Goal: Information Seeking & Learning: Learn about a topic

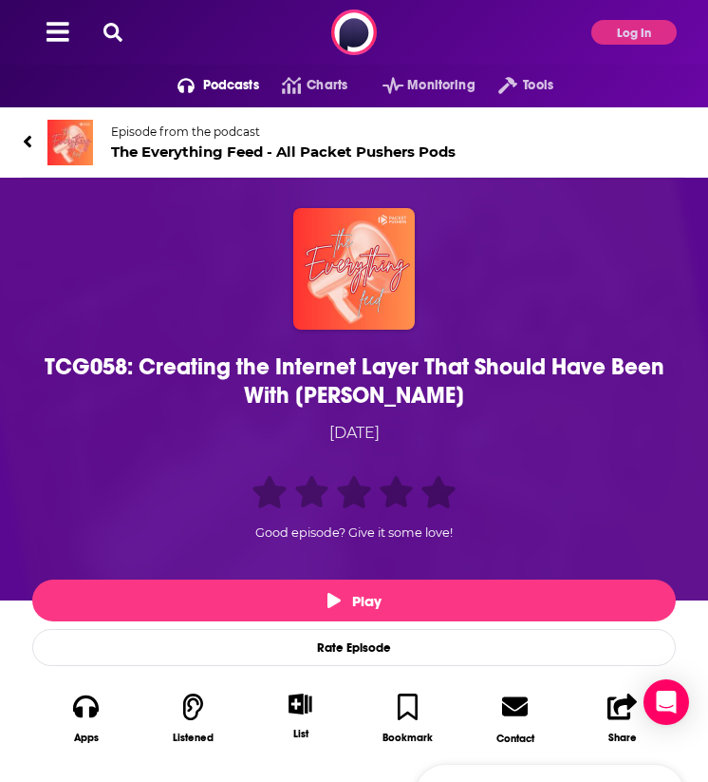
click at [28, 141] on icon at bounding box center [28, 142] width 8 height 12
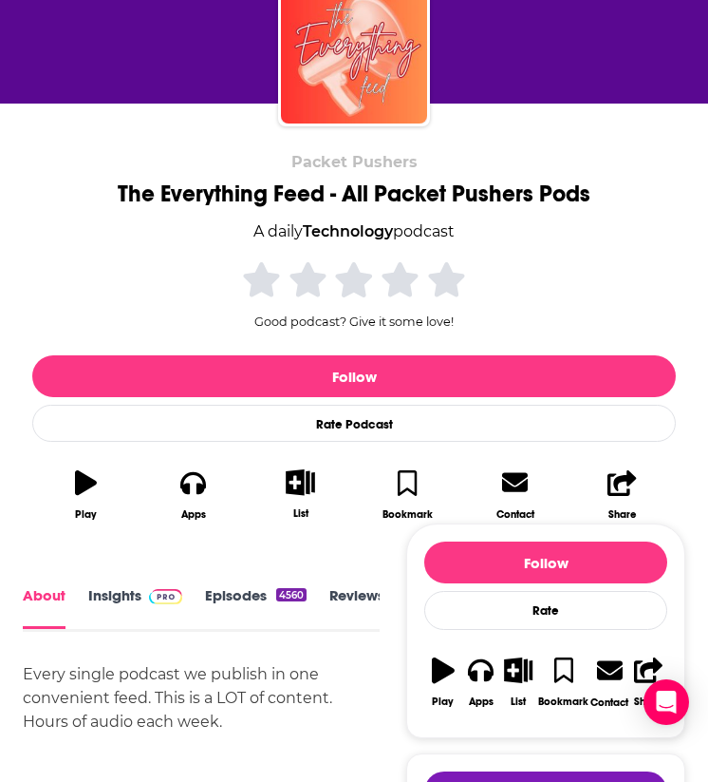
scroll to position [135, 0]
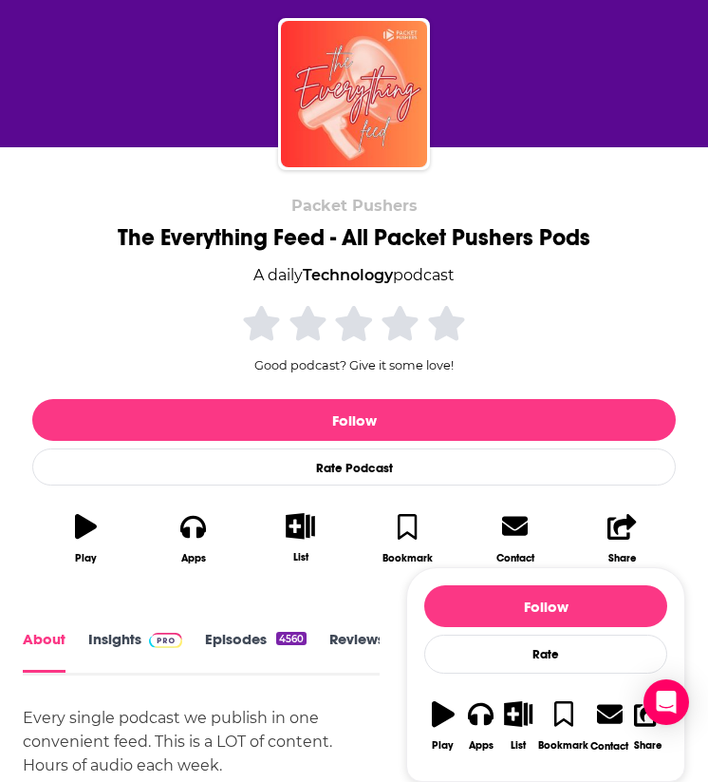
click at [192, 230] on div "The Everything Feed - All Packet Pushers Pods" at bounding box center [354, 237] width 473 height 28
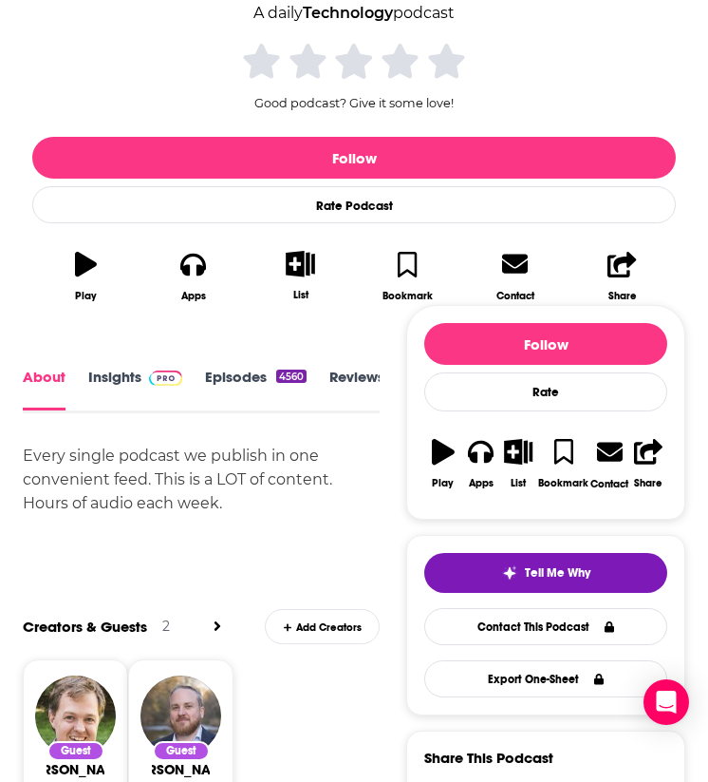
scroll to position [463, 0]
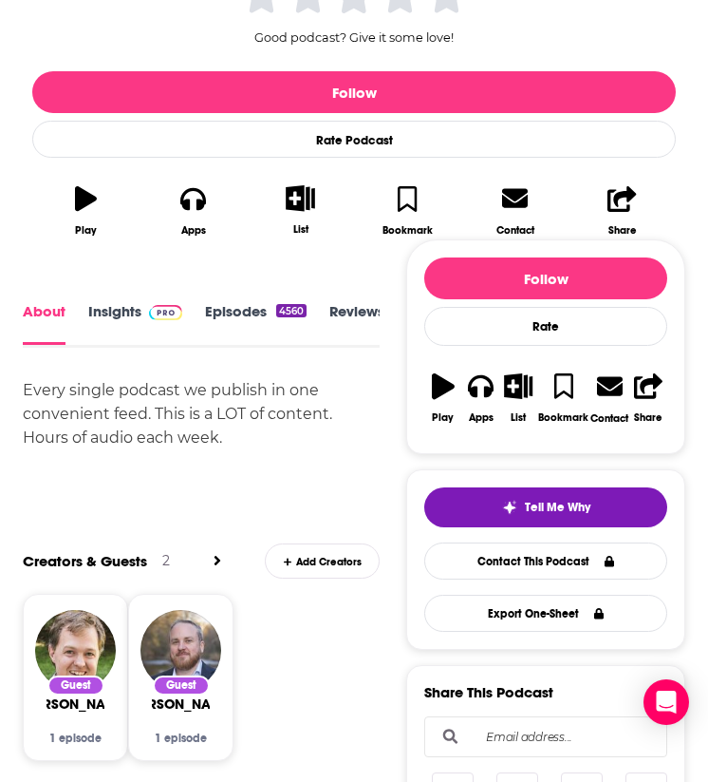
click at [171, 403] on div "Every single podcast we publish in one convenient feed. This is a LOT of conten…" at bounding box center [201, 413] width 357 height 71
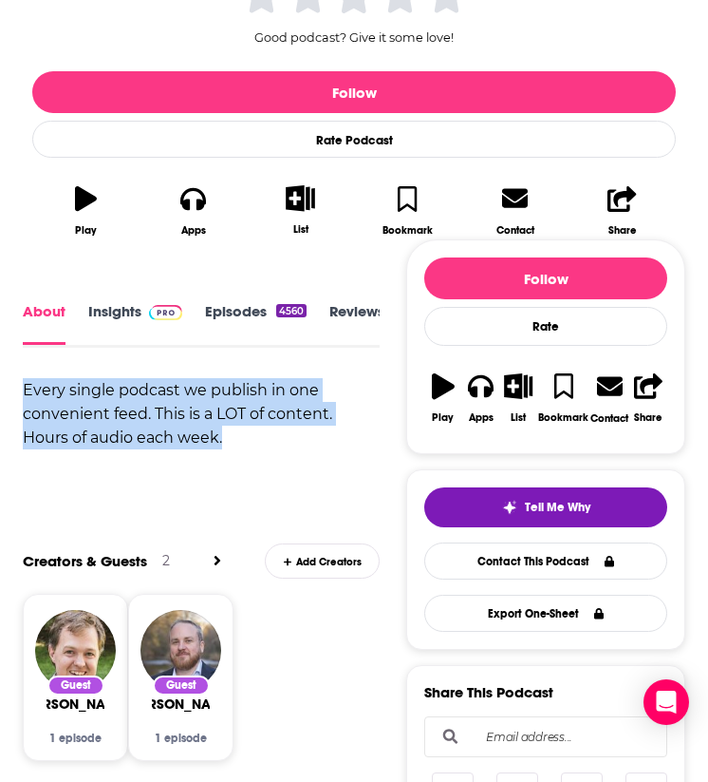
click at [171, 403] on div "Every single podcast we publish in one convenient feed. This is a LOT of conten…" at bounding box center [201, 413] width 357 height 71
click at [168, 402] on div "Every single podcast we publish in one convenient feed. This is a LOT of conten…" at bounding box center [201, 413] width 357 height 71
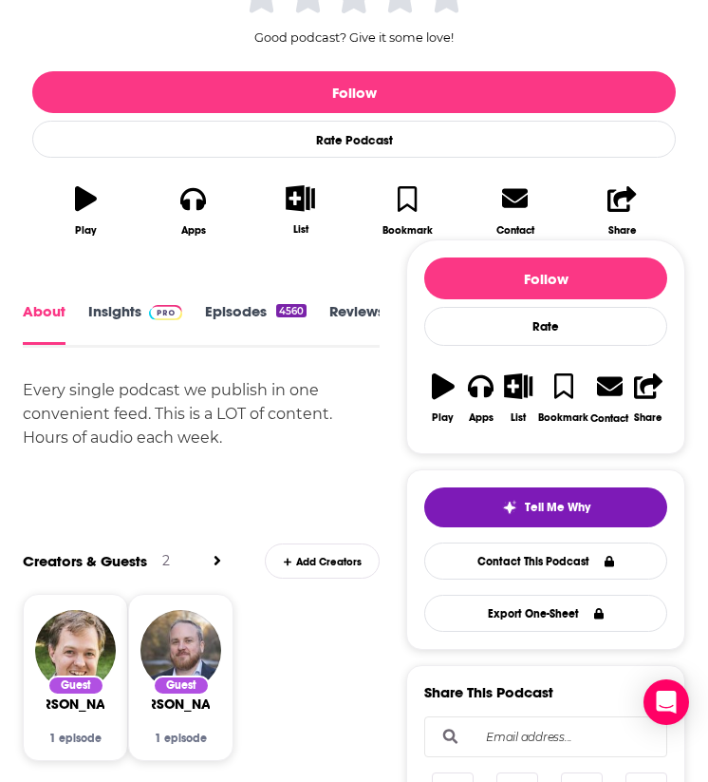
click at [134, 319] on link "Insights" at bounding box center [135, 324] width 94 height 42
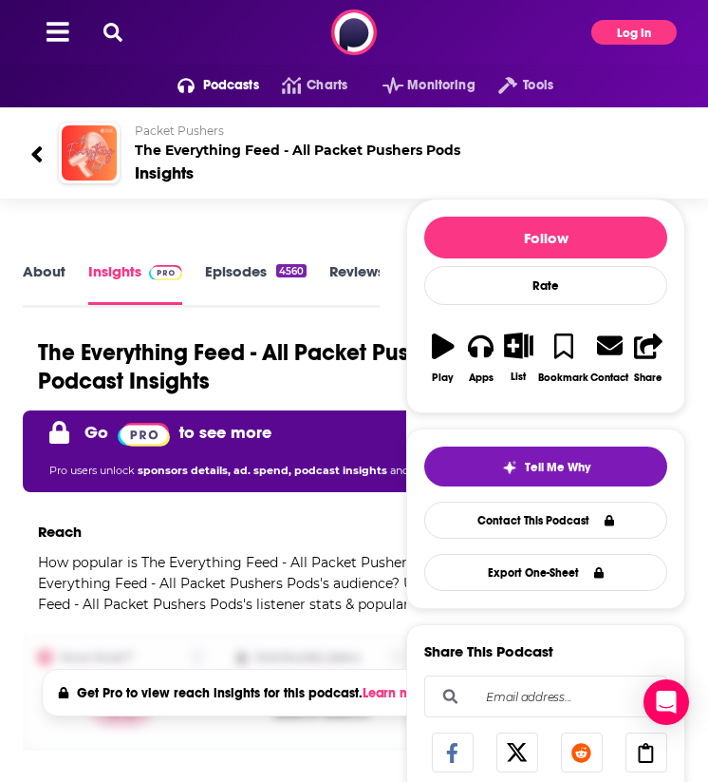
click at [614, 39] on button "Log In" at bounding box center [634, 32] width 85 height 25
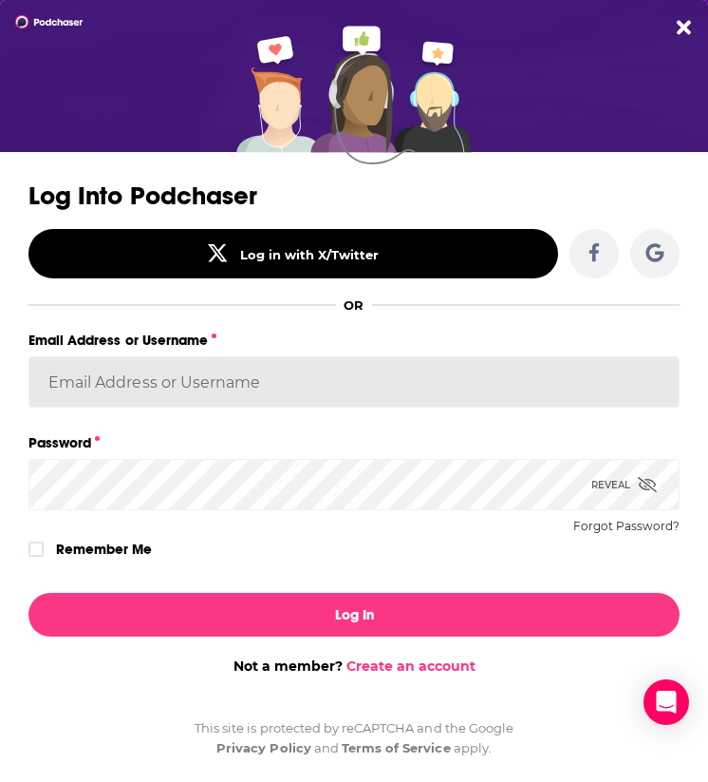
click at [180, 403] on input "Email Address or Username" at bounding box center [353, 381] width 651 height 51
type input "alexandria.delatorre@globalprairie.com"
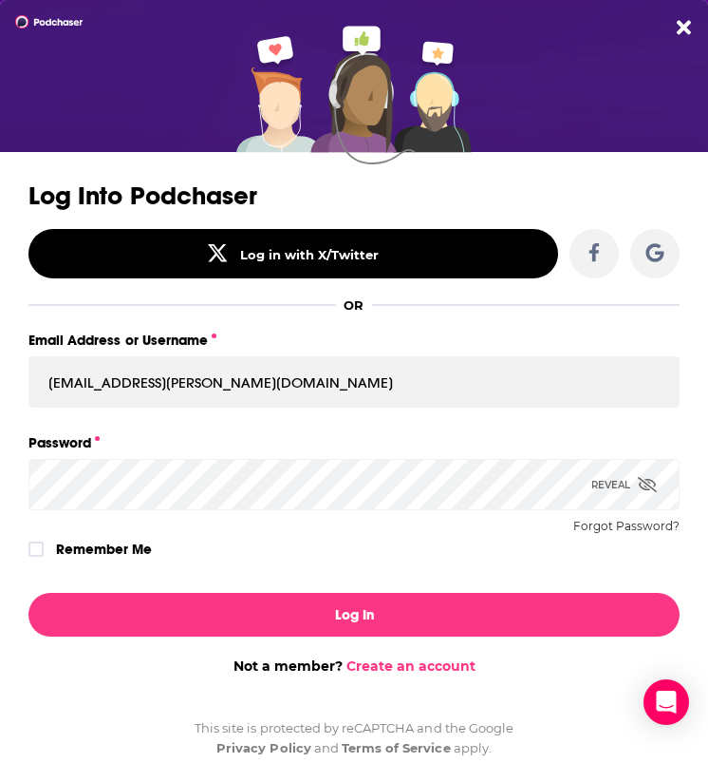
click at [28, 593] on button "Log In" at bounding box center [353, 615] width 651 height 44
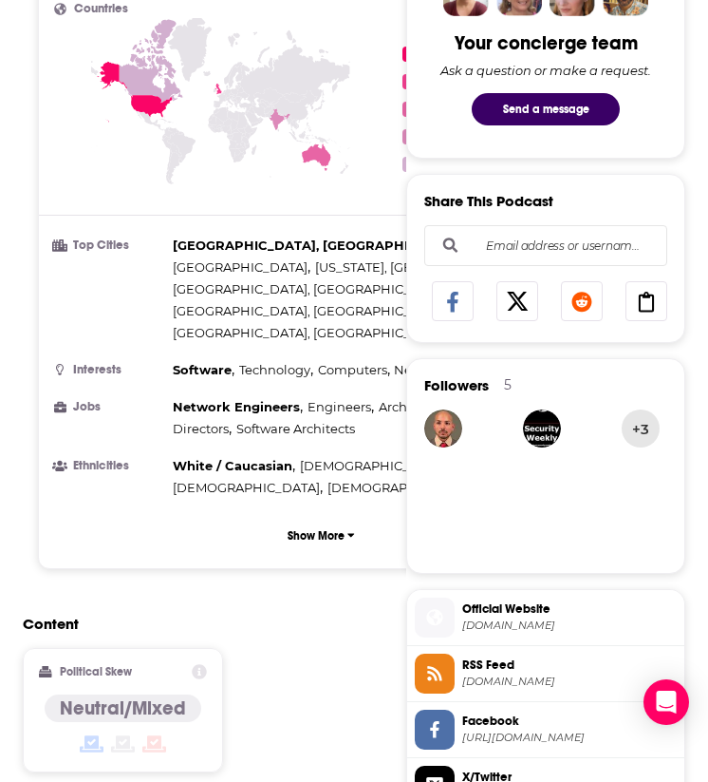
scroll to position [954, 0]
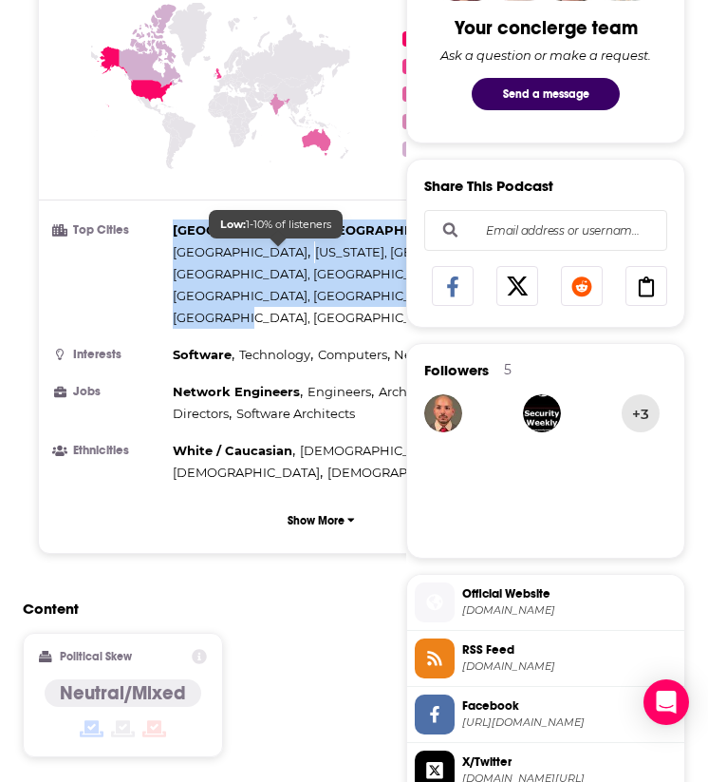
drag, startPoint x: 172, startPoint y: 230, endPoint x: 312, endPoint y: 257, distance: 142.3
click at [312, 257] on div "San Francisco, CA , London , New York, NY , Boston, MA , Chicago, IL , Austin, …" at bounding box center [376, 273] width 406 height 109
copy div "San Francisco, CA , London , New York, NY , Boston, MA , Chicago, IL , Austin, …"
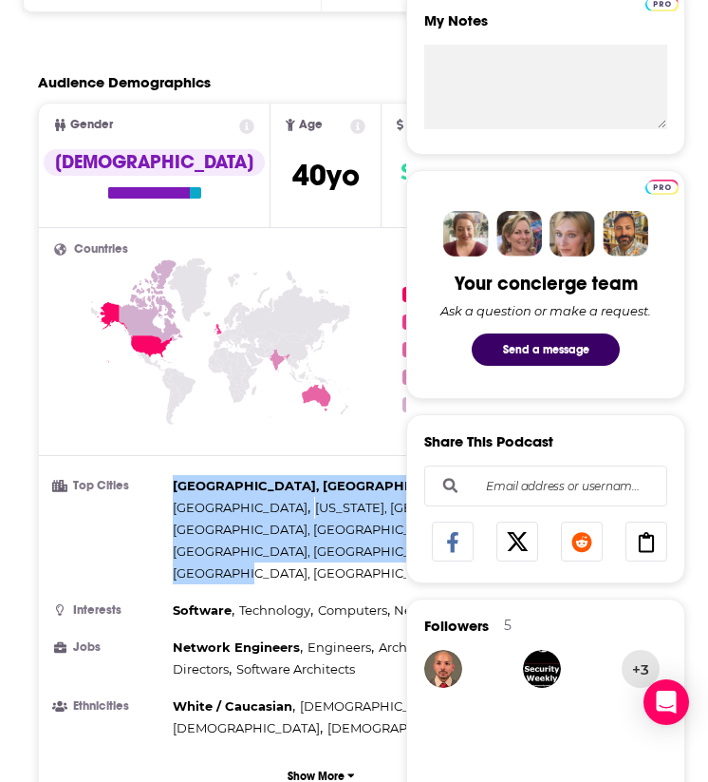
scroll to position [1019, 0]
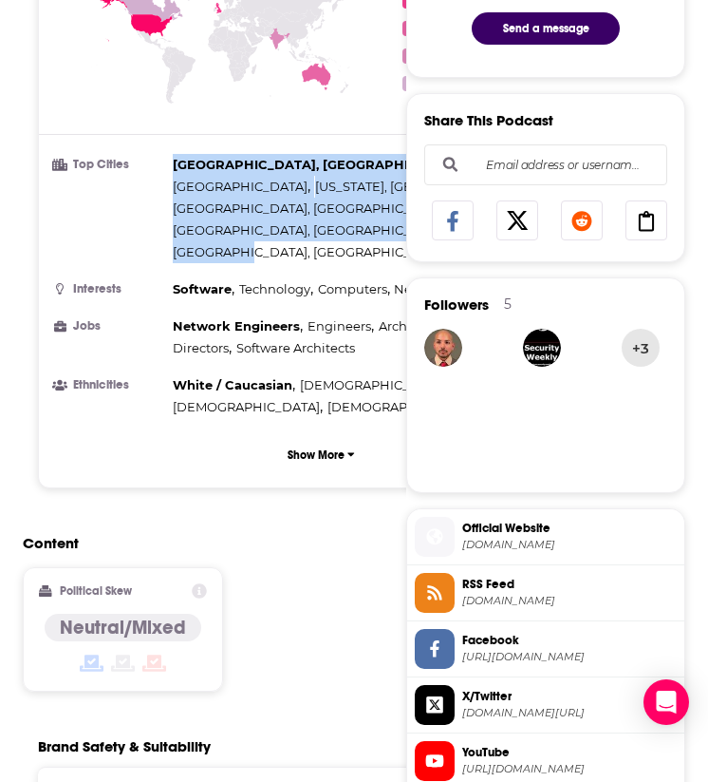
click at [286, 281] on span "Technology" at bounding box center [274, 288] width 71 height 15
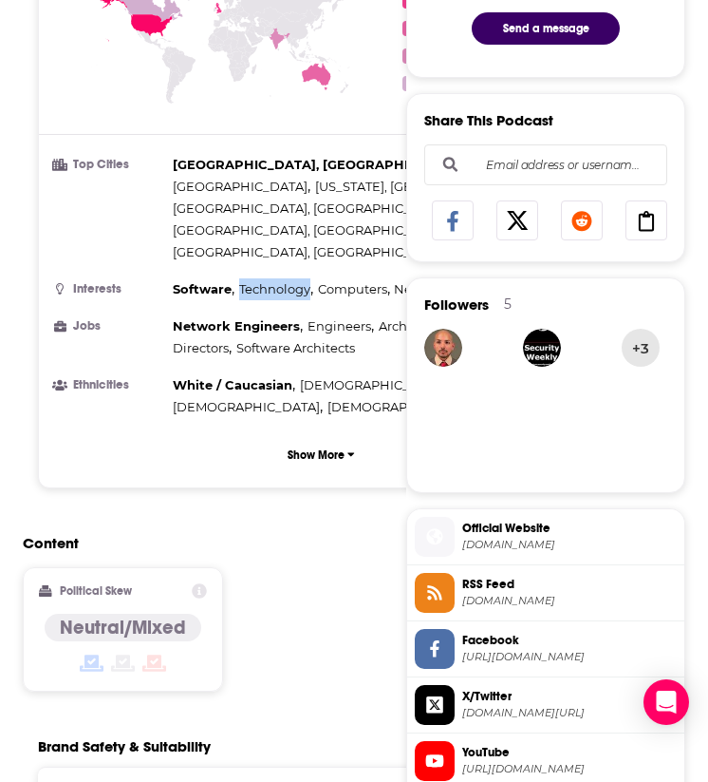
click at [286, 281] on span "Technology" at bounding box center [274, 288] width 71 height 15
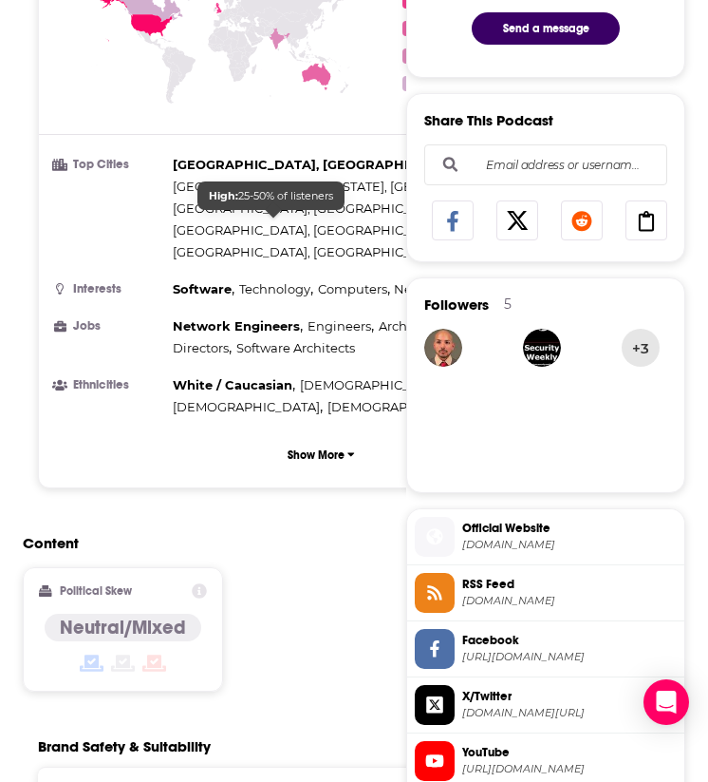
click at [265, 281] on span "Technology" at bounding box center [274, 288] width 71 height 15
click at [163, 283] on h3 "Interests" at bounding box center [109, 289] width 111 height 12
click at [174, 281] on span "Software" at bounding box center [202, 288] width 59 height 15
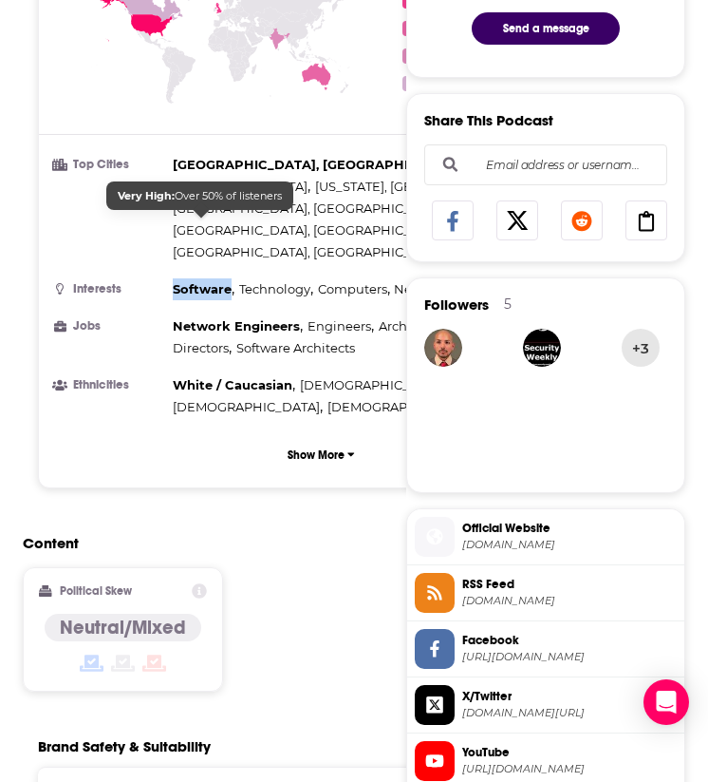
click at [174, 281] on span "Software" at bounding box center [202, 288] width 59 height 15
click at [241, 281] on span "Technology" at bounding box center [274, 288] width 71 height 15
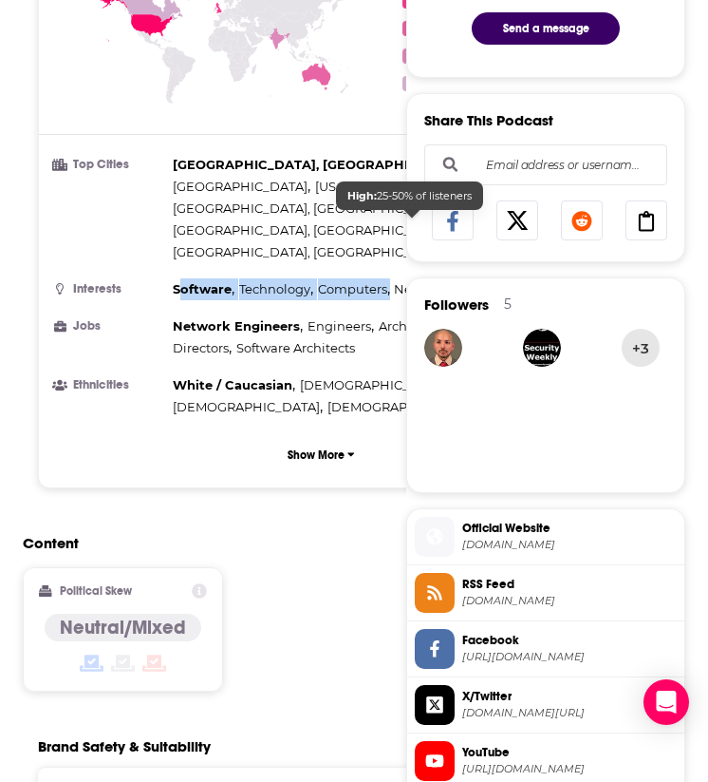
drag, startPoint x: 178, startPoint y: 230, endPoint x: 395, endPoint y: 224, distance: 217.6
click at [395, 278] on div "Software , Technology , Computers , News , Tech , Security" at bounding box center [350, 289] width 354 height 22
copy div "oftware , Technology , Computers ,"
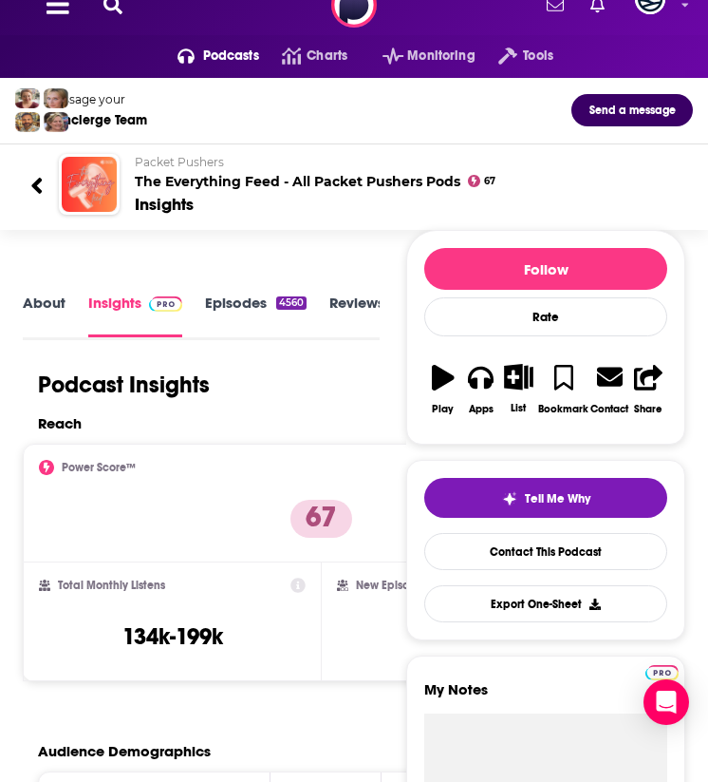
scroll to position [0, 0]
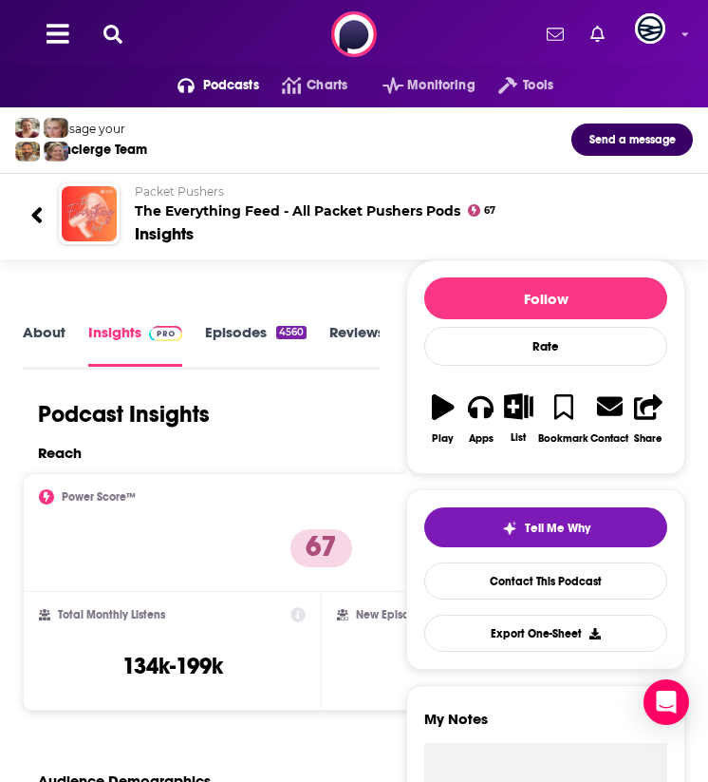
click at [39, 332] on link "About" at bounding box center [44, 344] width 43 height 43
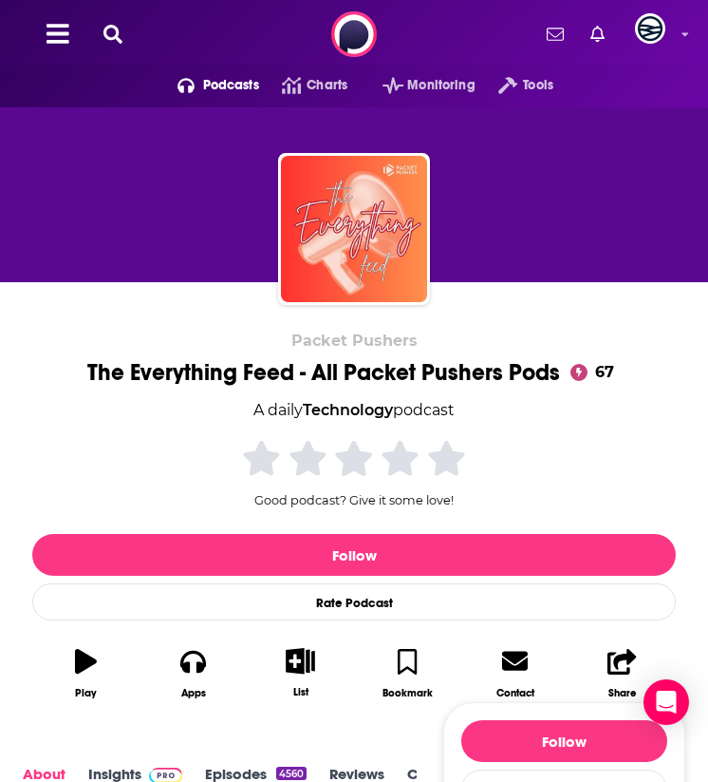
click at [186, 367] on div "The Everything Feed - All Packet Pushers Pods 67" at bounding box center [354, 372] width 535 height 28
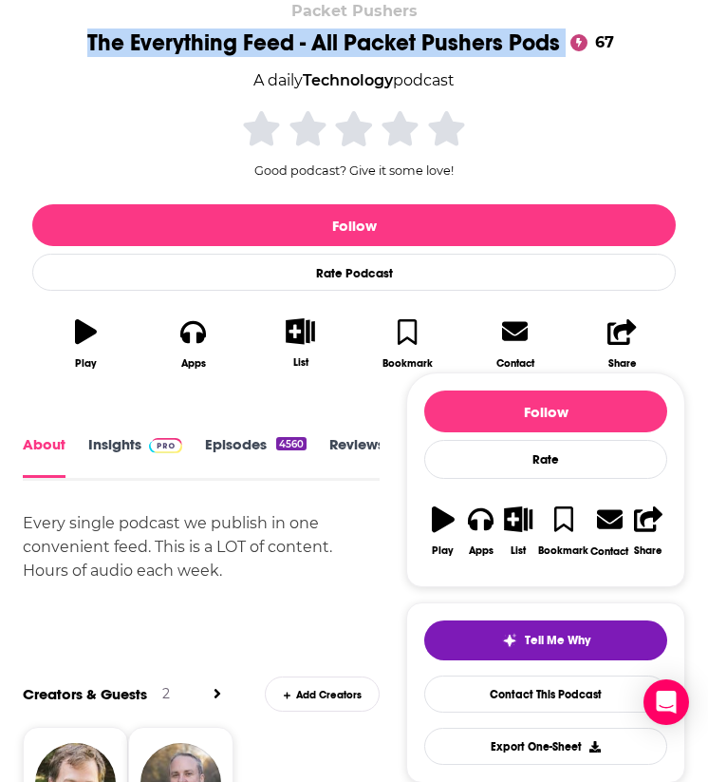
scroll to position [336, 0]
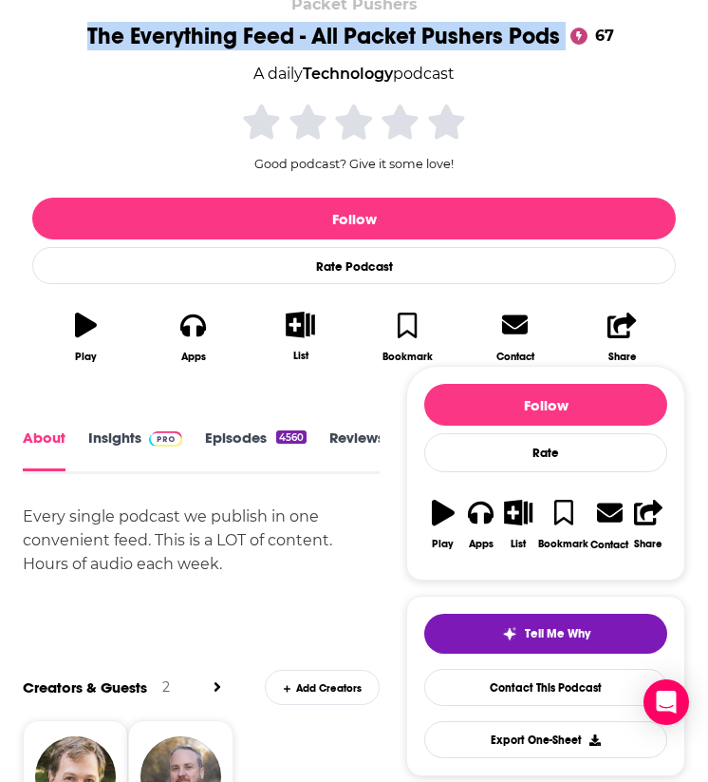
click at [146, 444] on span at bounding box center [162, 437] width 41 height 18
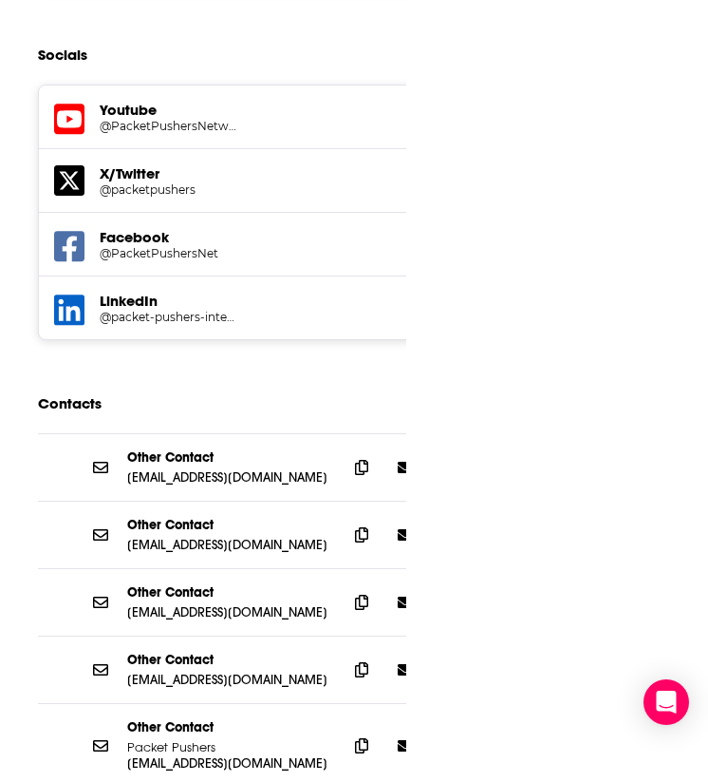
scroll to position [2787, 0]
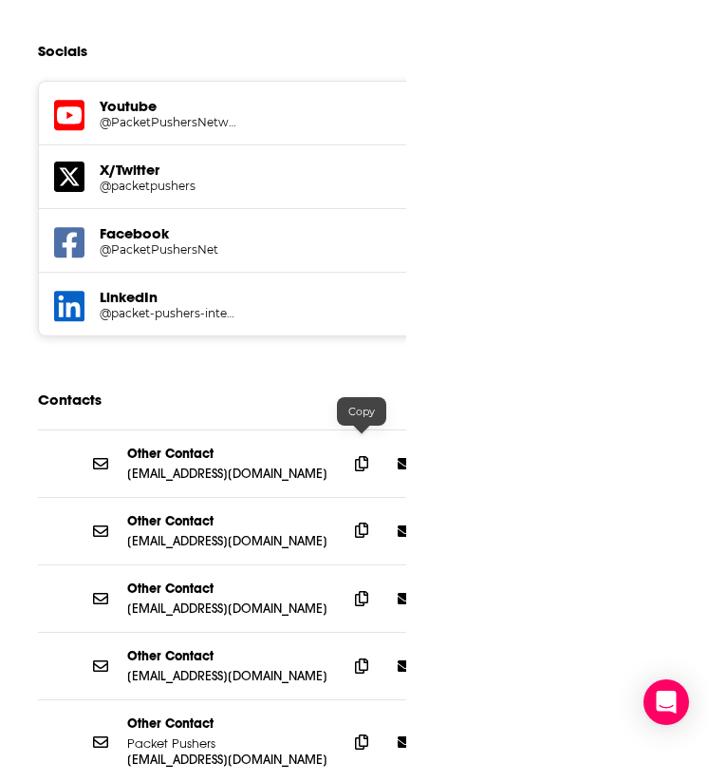
click at [363, 516] on span at bounding box center [362, 530] width 28 height 28
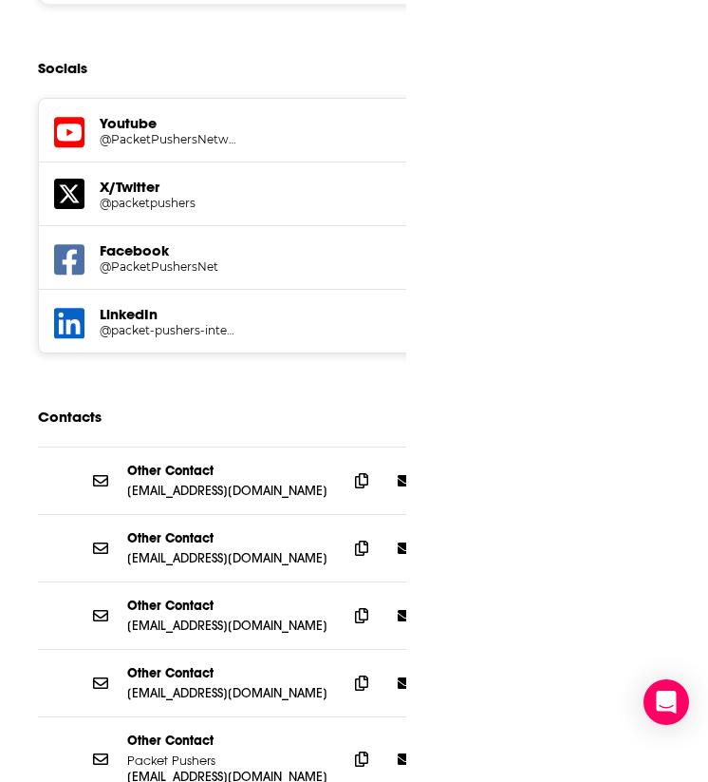
scroll to position [2947, 0]
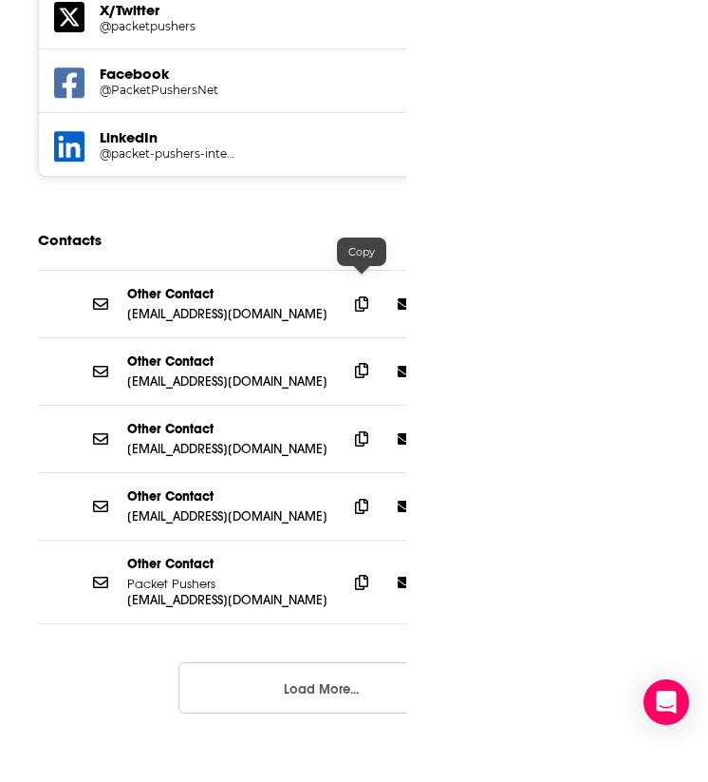
click at [359, 363] on icon at bounding box center [361, 370] width 13 height 15
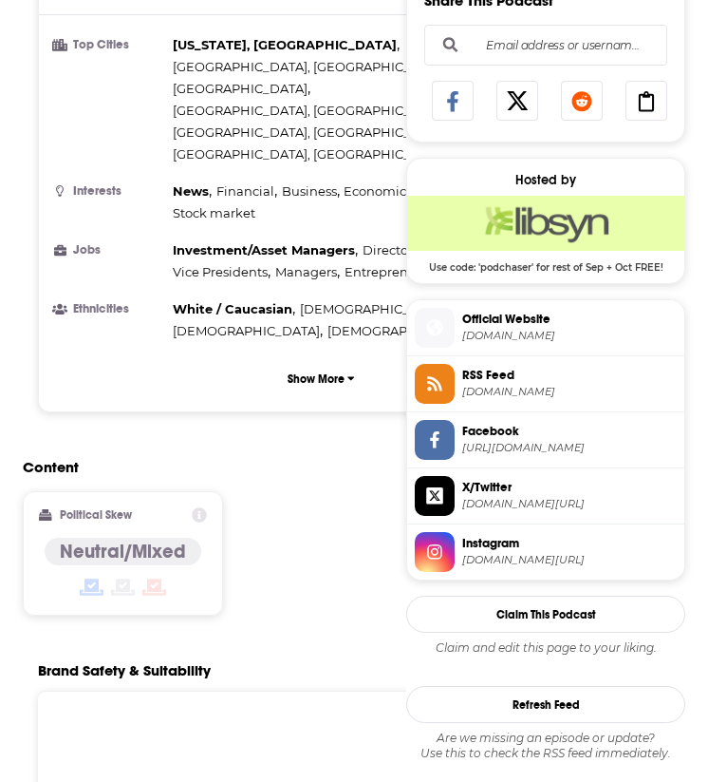
scroll to position [1107, 0]
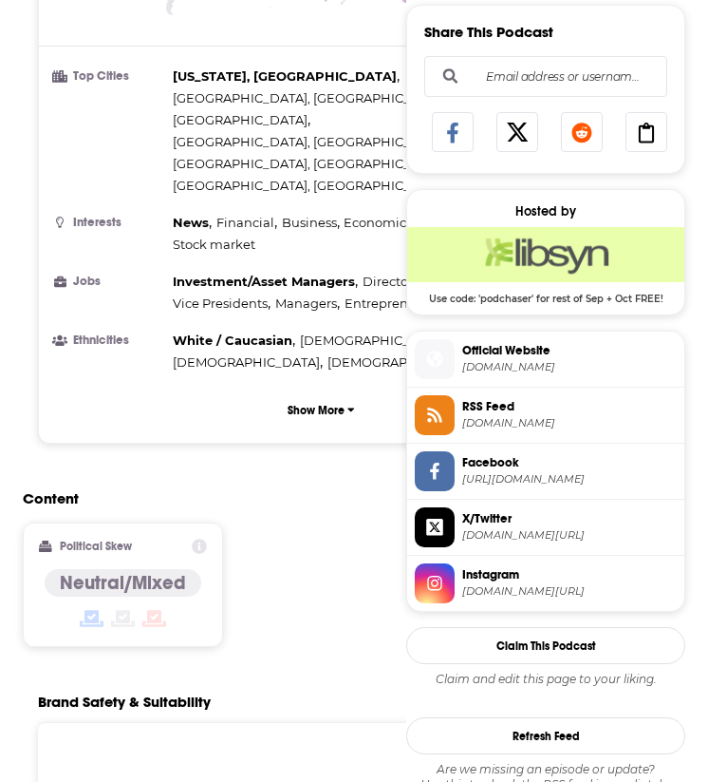
click at [163, 78] on li "Top Cities [US_STATE], [GEOGRAPHIC_DATA] , [GEOGRAPHIC_DATA], [GEOGRAPHIC_DATA]…" at bounding box center [321, 131] width 535 height 131
drag, startPoint x: 168, startPoint y: 76, endPoint x: 353, endPoint y: 102, distance: 187.0
click at [353, 102] on li "Top Cities [US_STATE], [GEOGRAPHIC_DATA] , [GEOGRAPHIC_DATA], [GEOGRAPHIC_DATA]…" at bounding box center [321, 131] width 535 height 131
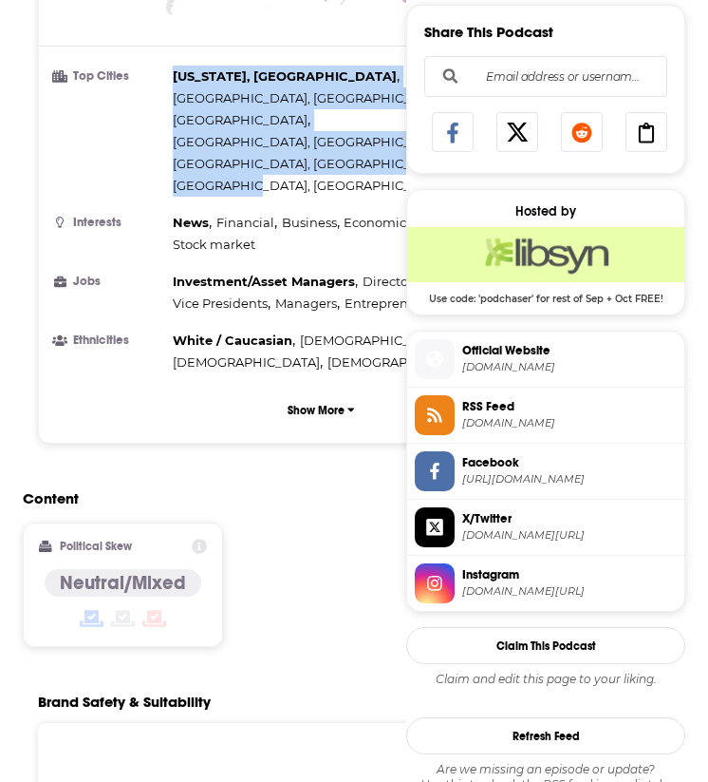
drag, startPoint x: 352, startPoint y: 102, endPoint x: 170, endPoint y: 81, distance: 183.5
click at [170, 81] on li "Top Cities [US_STATE], [GEOGRAPHIC_DATA] , [GEOGRAPHIC_DATA], [GEOGRAPHIC_DATA]…" at bounding box center [321, 131] width 535 height 131
copy div "[US_STATE], [GEOGRAPHIC_DATA] , [GEOGRAPHIC_DATA], [GEOGRAPHIC_DATA] , [GEOGRAP…"
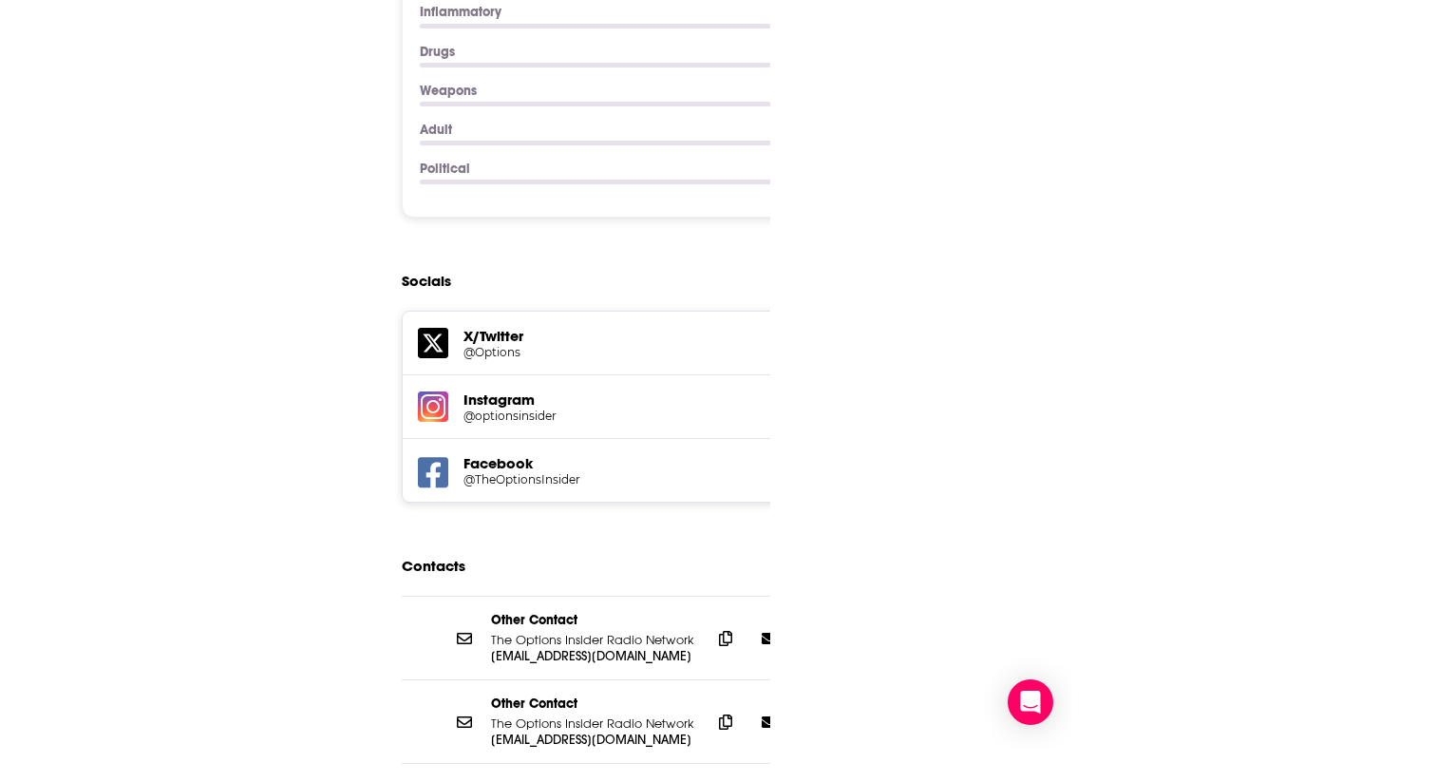
scroll to position [2626, 0]
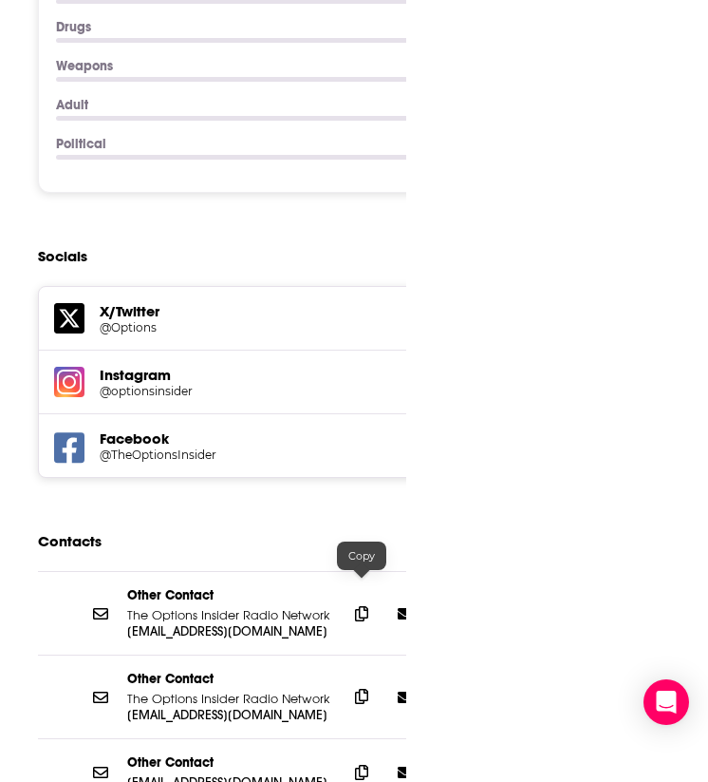
click at [362, 689] on icon at bounding box center [361, 696] width 13 height 15
